Goal: Task Accomplishment & Management: Manage account settings

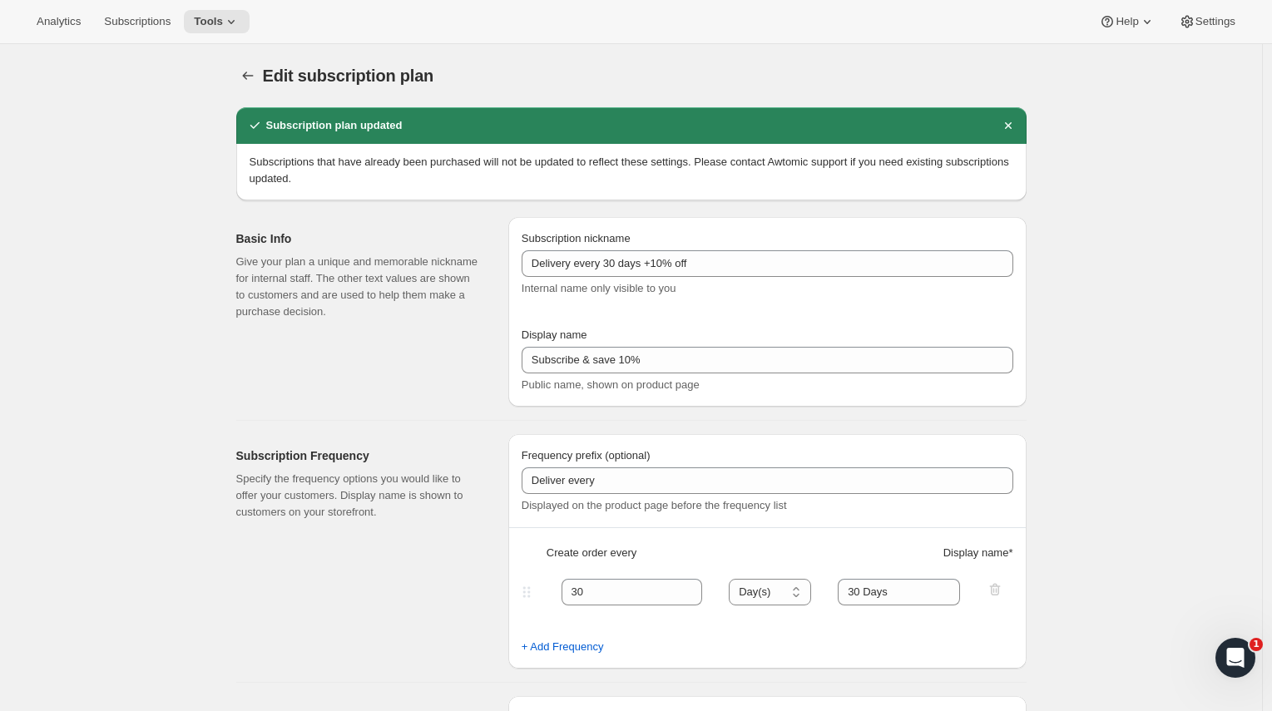
click at [145, 7] on div "Analytics Subscriptions Tools Help Settings" at bounding box center [636, 22] width 1272 height 44
click at [142, 15] on span "Subscriptions" at bounding box center [137, 21] width 67 height 13
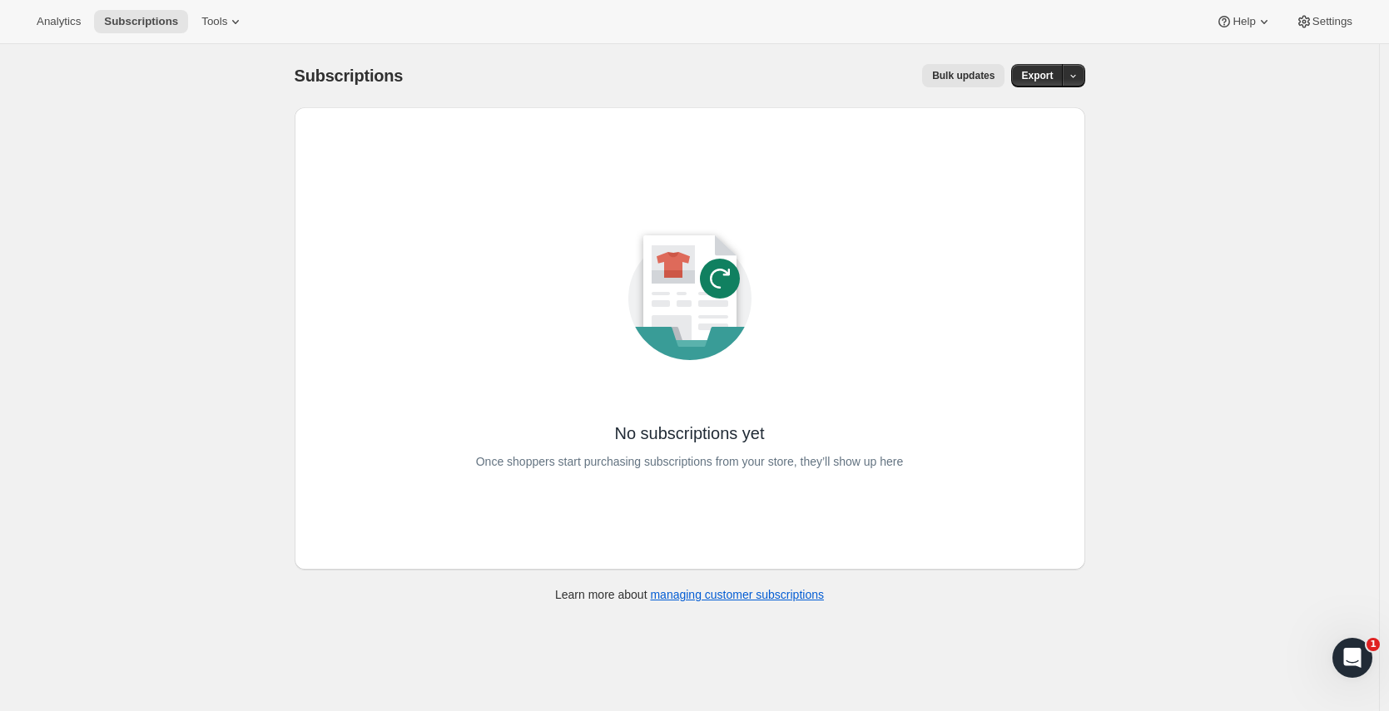
click at [229, 8] on div "Analytics Subscriptions Tools Help Settings" at bounding box center [694, 22] width 1389 height 44
click at [227, 23] on span "Tools" at bounding box center [214, 21] width 26 height 13
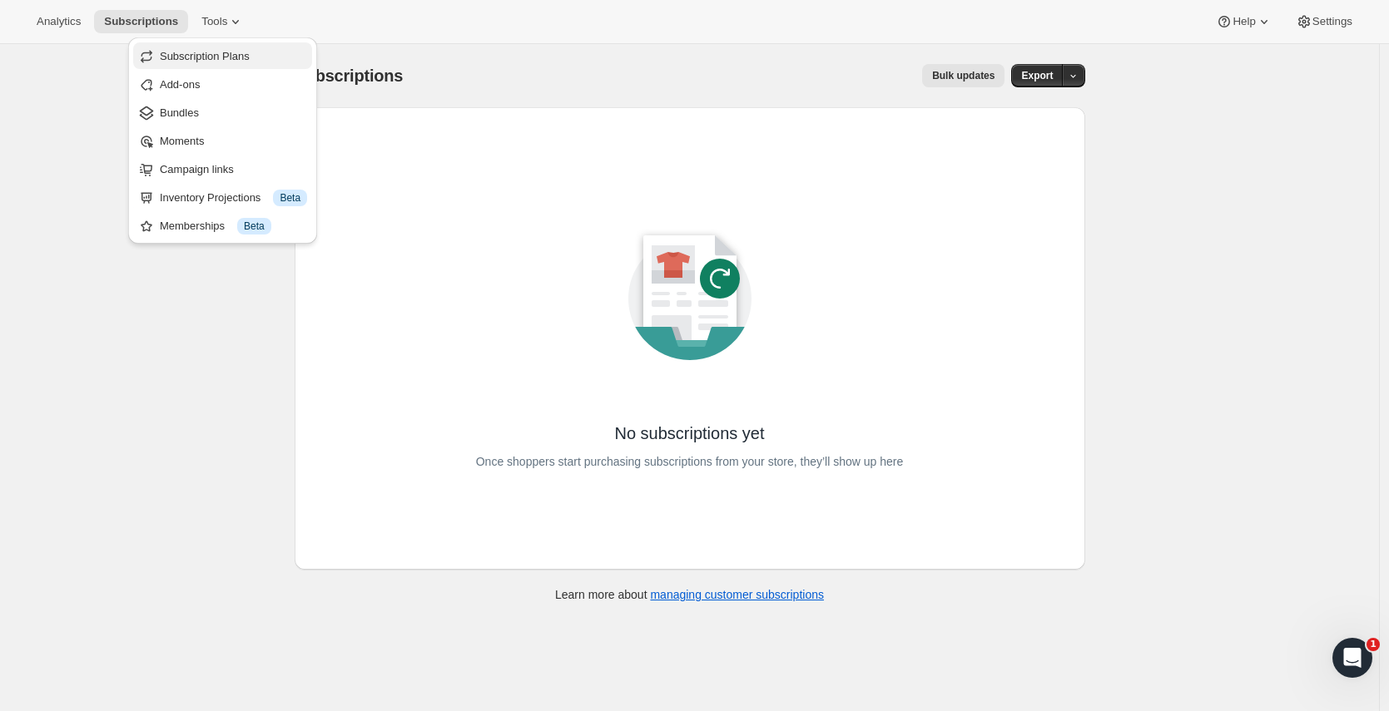
click at [202, 65] on button "Subscription Plans" at bounding box center [222, 55] width 179 height 27
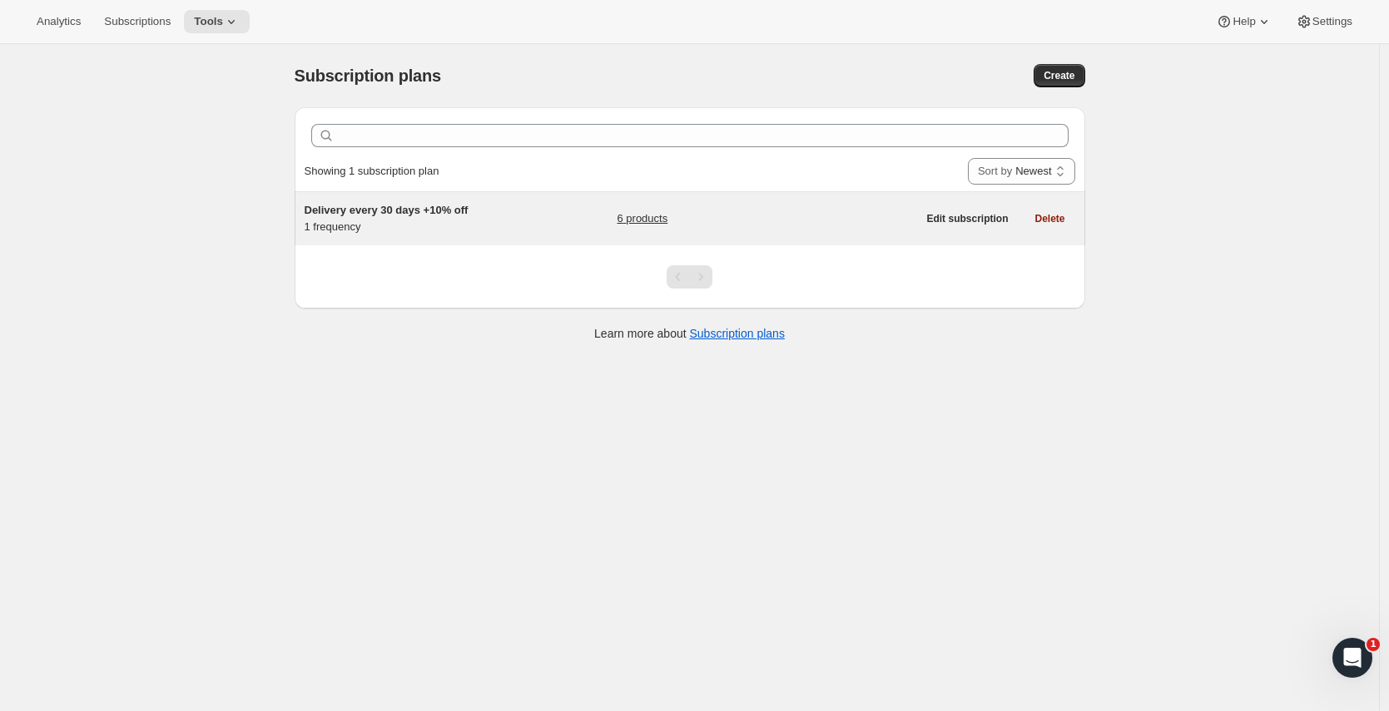
click at [329, 218] on div "Delivery every 30 days +10% off 1 frequency" at bounding box center [408, 218] width 208 height 33
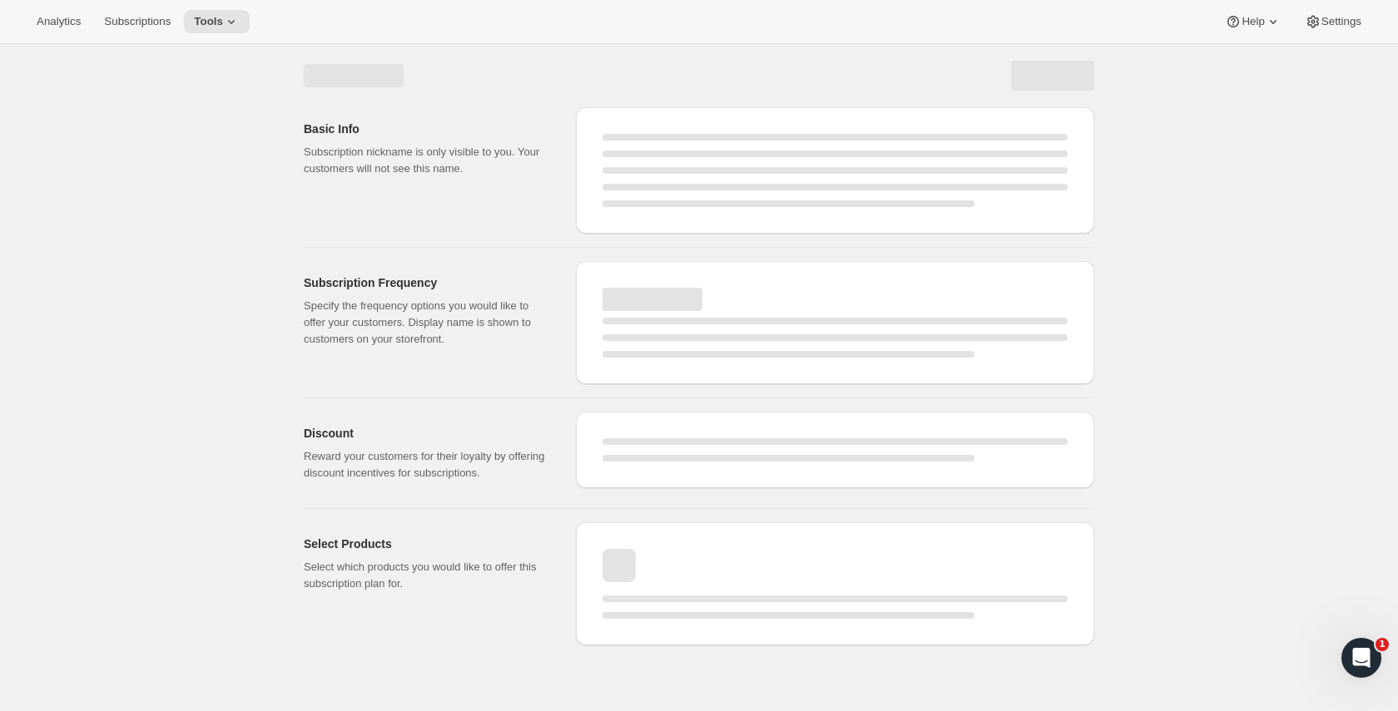
select select "WEEK"
select select "MONTH"
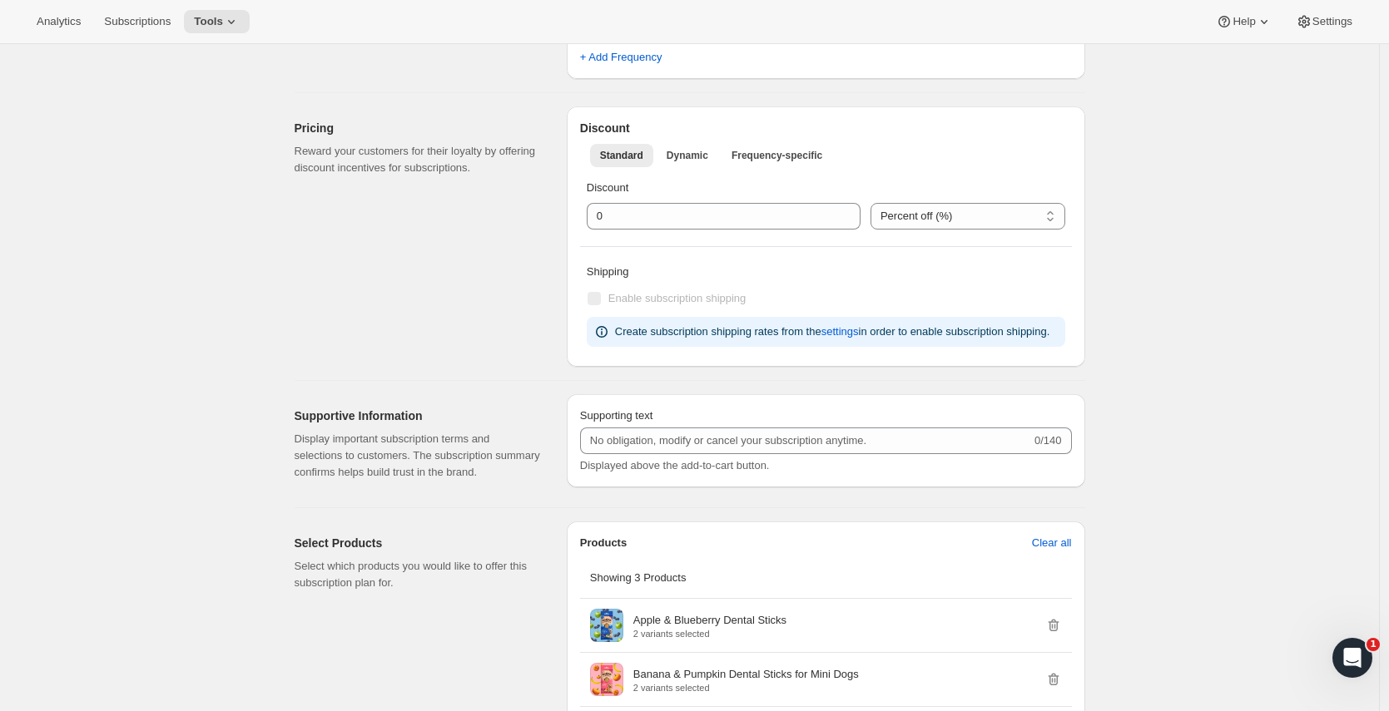
type input "Delivery every 30 days +10% off"
type input "Subscribe & save 10%"
type input "30"
select select "DAY"
type input "30 Days"
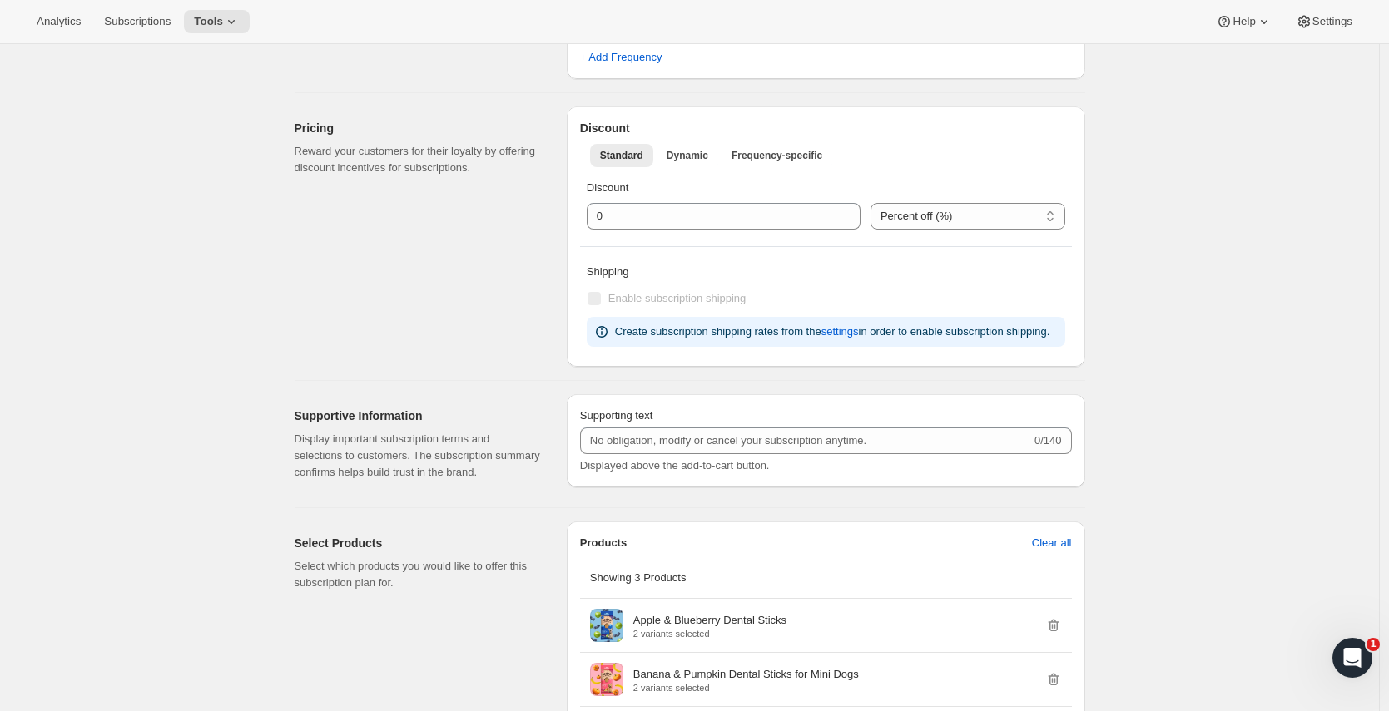
type input "10"
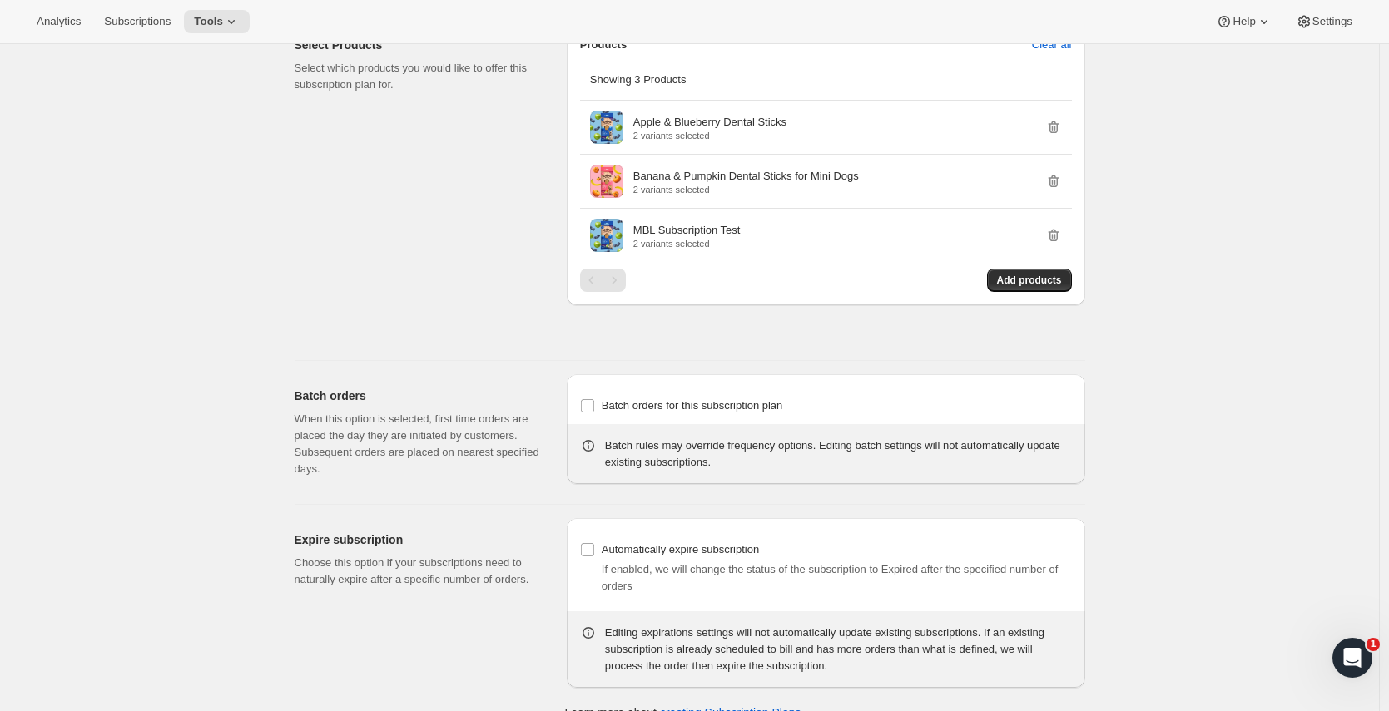
scroll to position [969, 0]
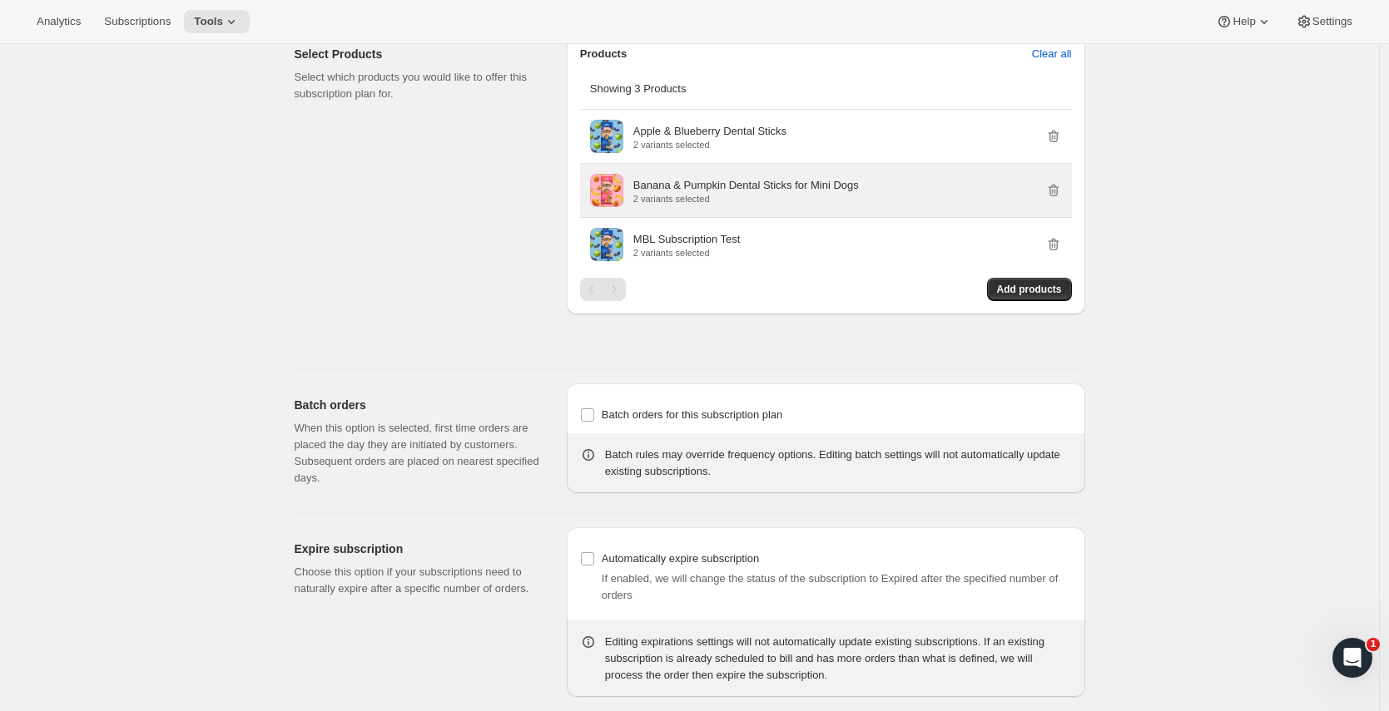
click at [676, 194] on p "Banana & Pumpkin Dental Sticks for Mini Dogs" at bounding box center [745, 185] width 225 height 17
